Goal: Complete application form

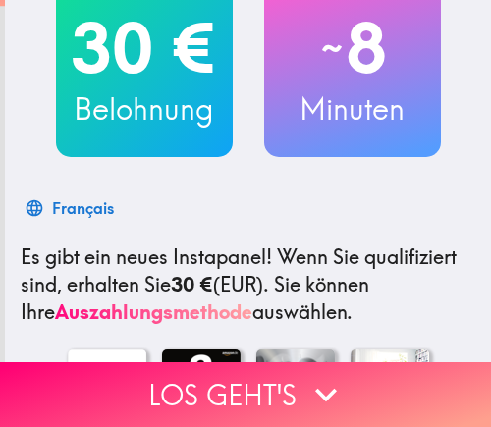
scroll to position [295, 0]
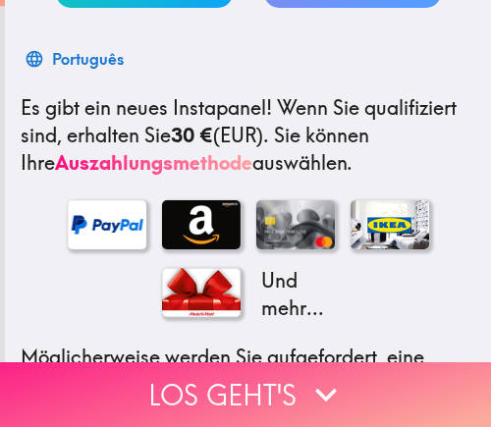
drag, startPoint x: 327, startPoint y: 391, endPoint x: 341, endPoint y: 385, distance: 15.0
click at [327, 391] on icon "button" at bounding box center [326, 394] width 43 height 43
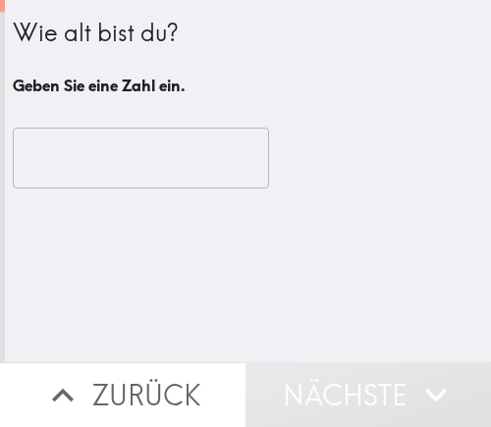
click at [124, 155] on input "number" at bounding box center [141, 158] width 256 height 61
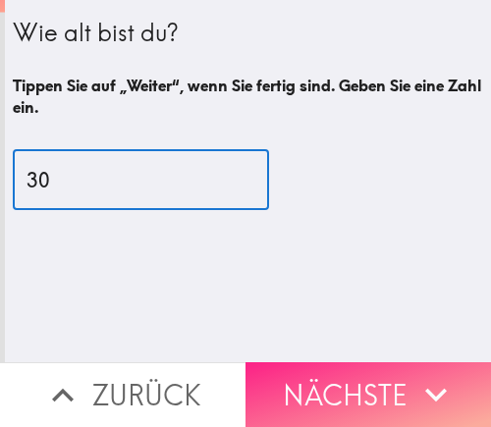
type input "30"
click at [331, 363] on button "Nächste" at bounding box center [369, 394] width 246 height 65
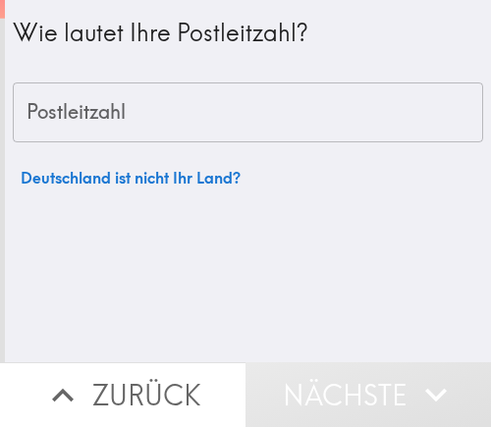
click at [161, 122] on input "Postleitzahl" at bounding box center [248, 113] width 471 height 61
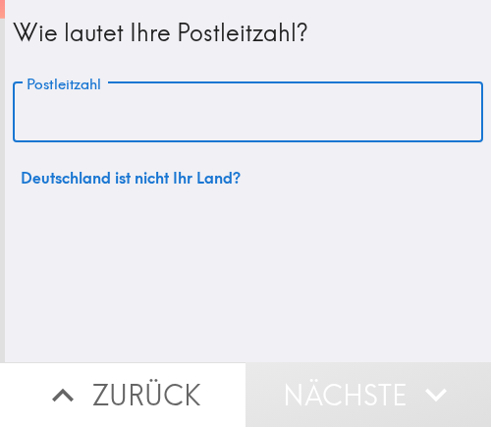
paste input "36269"
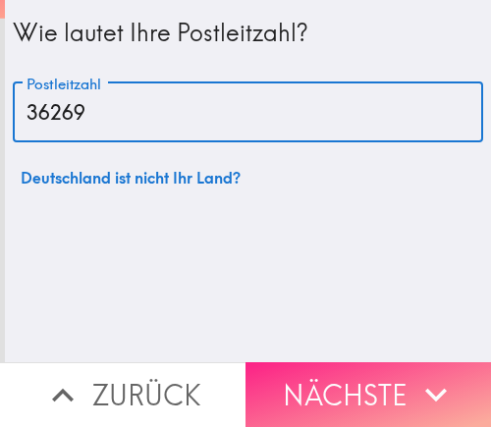
type input "36269"
click at [318, 387] on button "Nächste" at bounding box center [369, 394] width 246 height 65
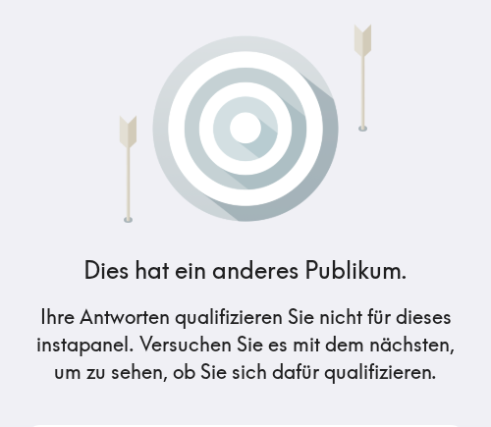
click at [409, 162] on img at bounding box center [246, 119] width 350 height 207
